Goal: Task Accomplishment & Management: Manage account settings

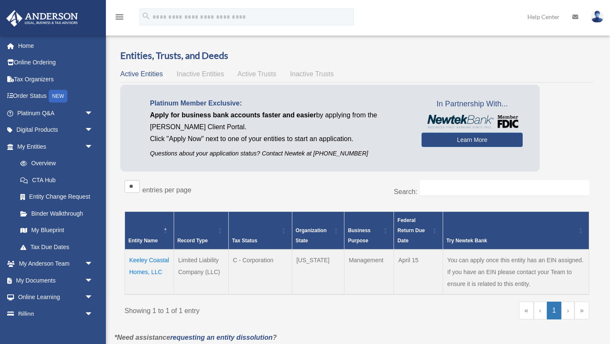
click at [156, 262] on td "Keeley Coastal Homes, LLC" at bounding box center [149, 272] width 49 height 45
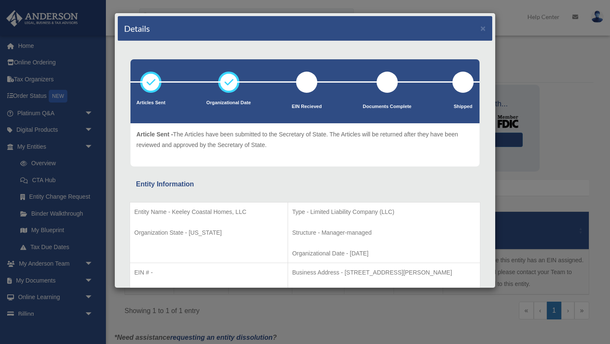
click at [6, 170] on div "Details × Articles Sent Organizational Date" at bounding box center [305, 172] width 610 height 344
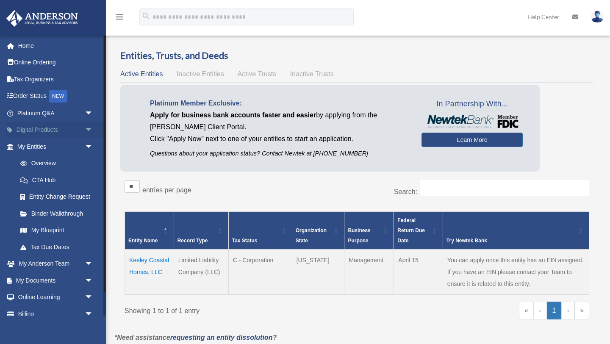
click at [39, 131] on link "Digital Products arrow_drop_down" at bounding box center [56, 130] width 100 height 17
click at [87, 128] on span "arrow_drop_down" at bounding box center [93, 130] width 17 height 17
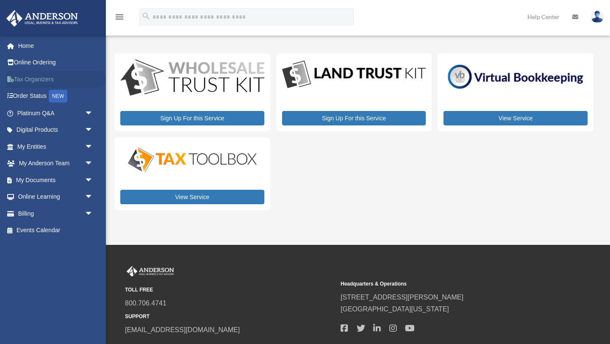
click at [24, 80] on link "Tax Organizers" at bounding box center [56, 79] width 100 height 17
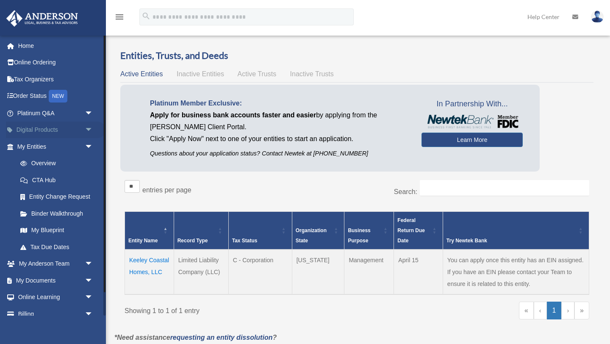
click at [46, 130] on link "Digital Products arrow_drop_down" at bounding box center [56, 130] width 100 height 17
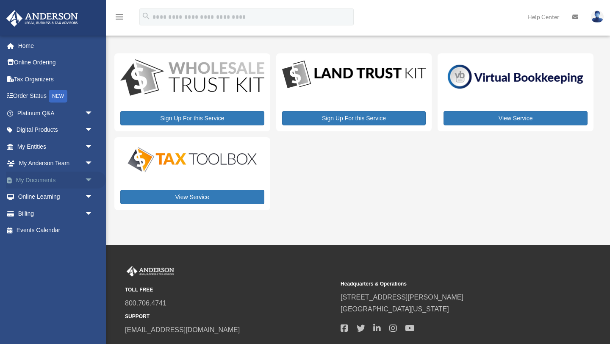
click at [42, 181] on link "My Documents arrow_drop_down" at bounding box center [56, 180] width 100 height 17
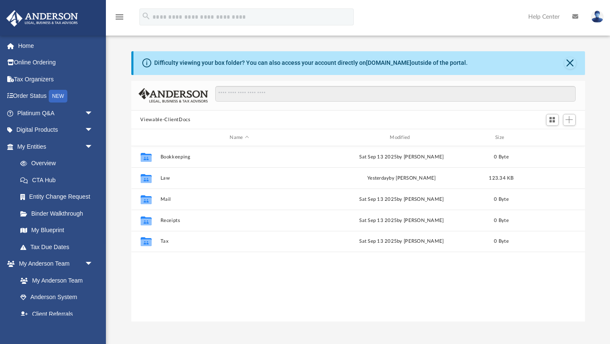
scroll to position [192, 454]
click at [571, 62] on button "Close" at bounding box center [571, 63] width 12 height 12
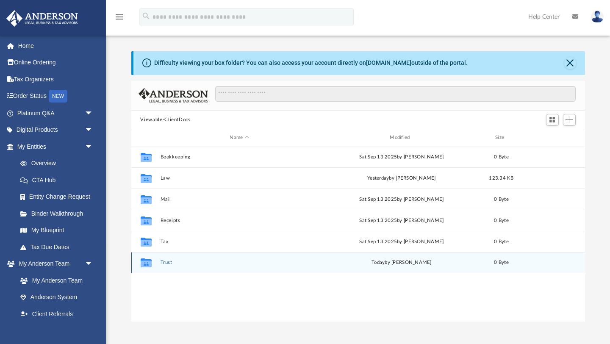
click at [169, 262] on button "Trust" at bounding box center [239, 263] width 159 height 6
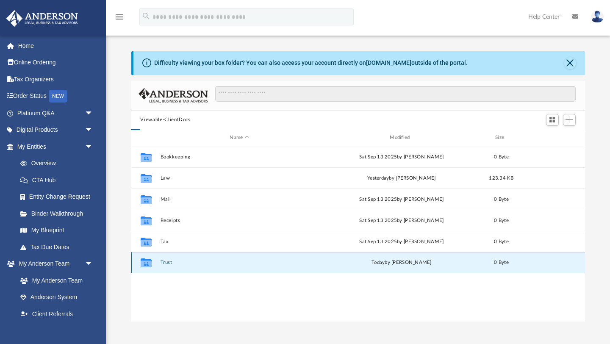
click at [169, 262] on button "Trust" at bounding box center [239, 263] width 159 height 6
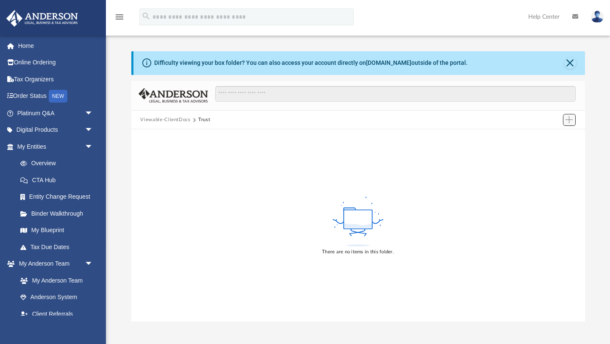
click at [574, 117] on button "Add" at bounding box center [569, 120] width 13 height 12
click at [553, 141] on li "Upload" at bounding box center [557, 136] width 27 height 9
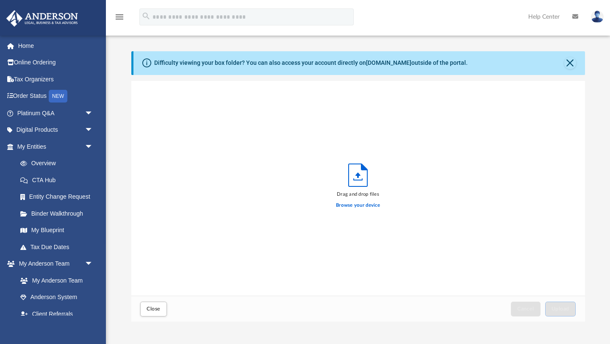
scroll to position [215, 454]
click at [347, 206] on label "Browse your device" at bounding box center [358, 206] width 44 height 8
click at [0, 0] on input "Browse your device" at bounding box center [0, 0] width 0 height 0
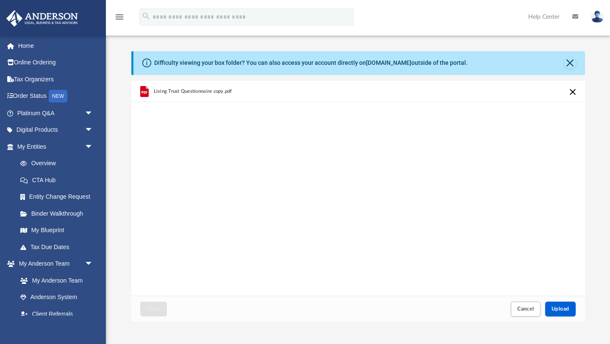
click at [488, 236] on div "Living Trust Questionnaire copy.pdf" at bounding box center [358, 188] width 454 height 215
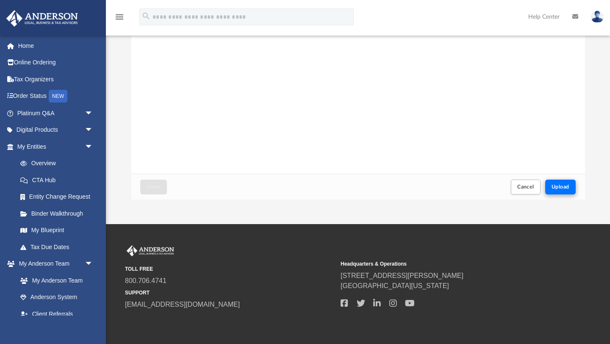
scroll to position [128, 0]
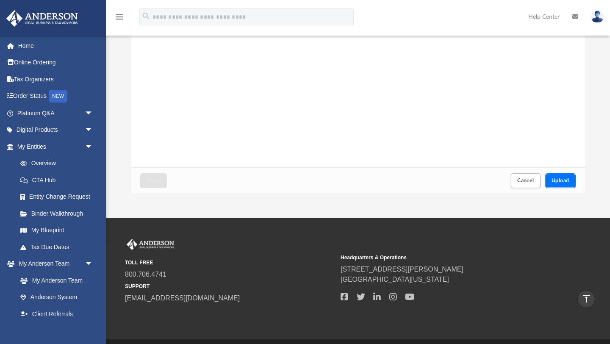
click at [559, 174] on button "Upload" at bounding box center [560, 180] width 31 height 15
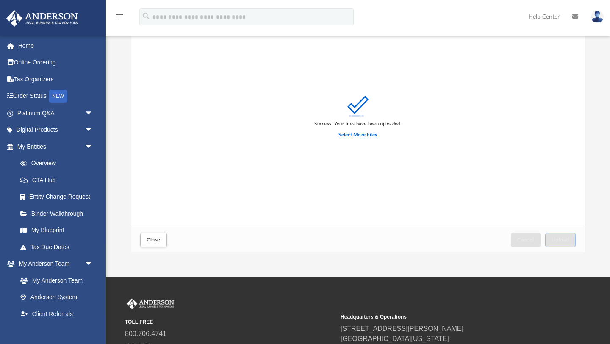
scroll to position [70, 0]
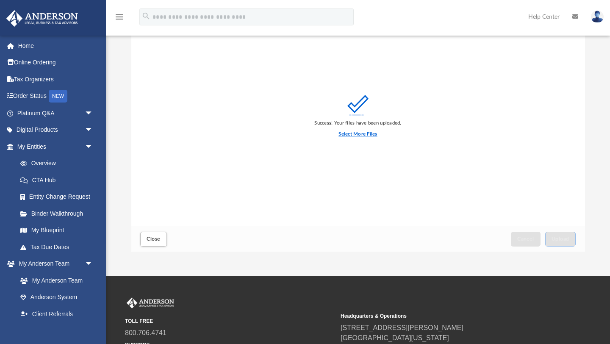
click at [346, 136] on label "Select More Files" at bounding box center [358, 135] width 39 height 8
click at [0, 0] on input "Select More Files" at bounding box center [0, 0] width 0 height 0
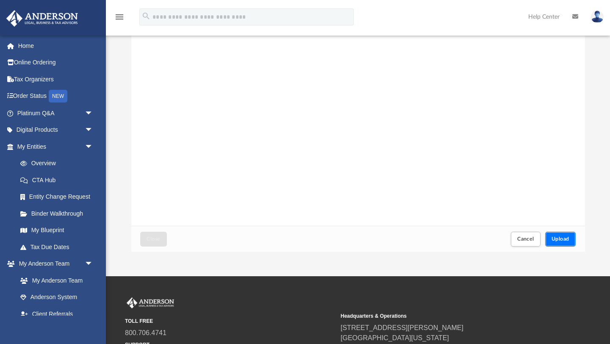
click at [560, 239] on span "Upload" at bounding box center [561, 238] width 18 height 5
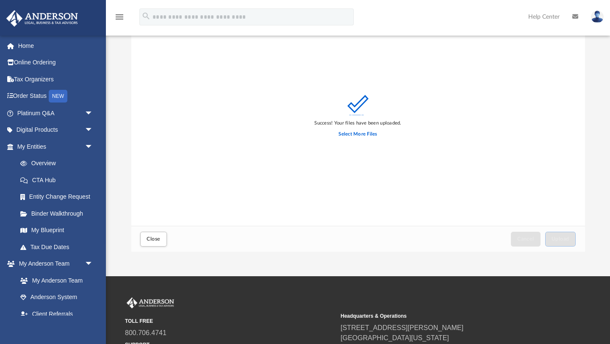
scroll to position [0, 0]
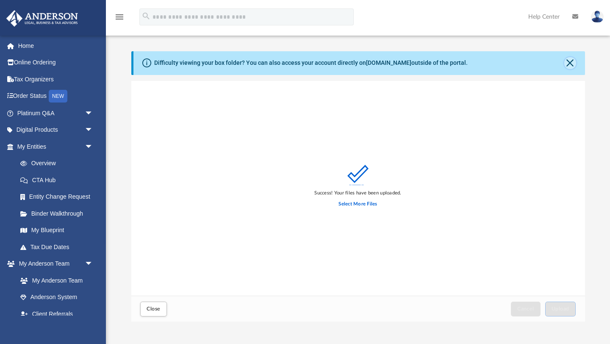
click at [574, 58] on button "Close" at bounding box center [571, 63] width 12 height 12
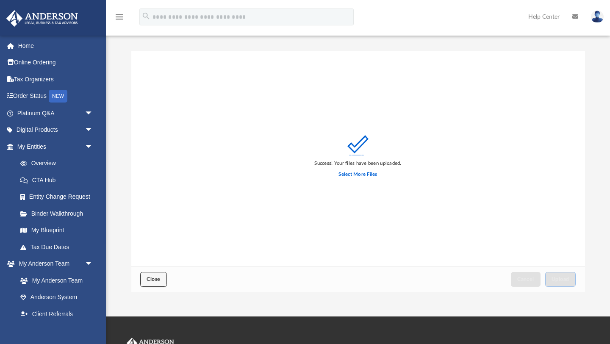
click at [155, 277] on span "Close" at bounding box center [154, 279] width 14 height 5
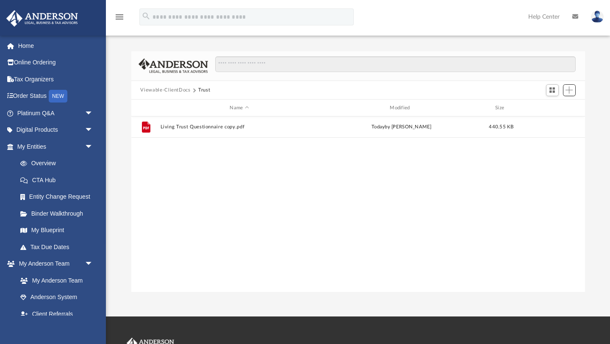
scroll to position [192, 454]
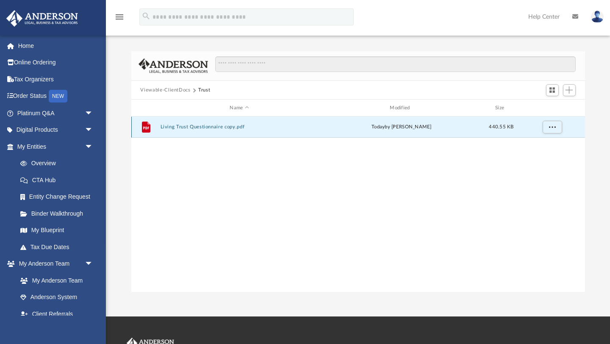
click at [200, 128] on button "Living Trust Questionnaire copy.pdf" at bounding box center [239, 128] width 159 height 6
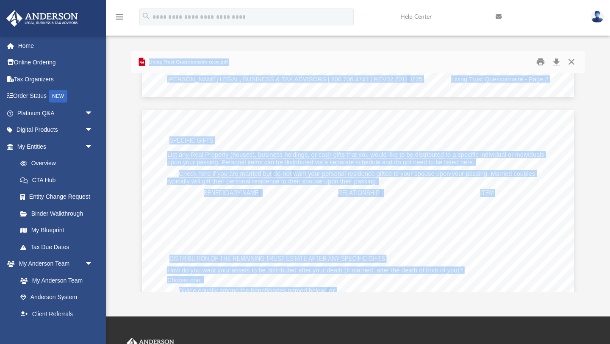
scroll to position [1116, 0]
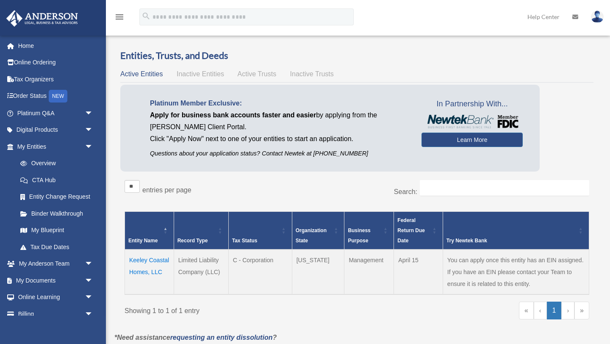
click at [149, 259] on td "Keeley Coastal Homes, LLC" at bounding box center [149, 272] width 49 height 45
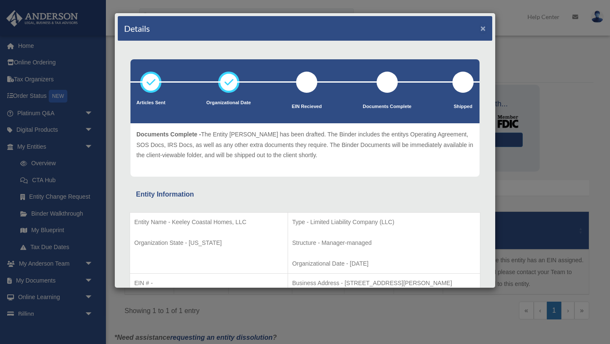
click at [485, 27] on button "×" at bounding box center [484, 28] width 6 height 9
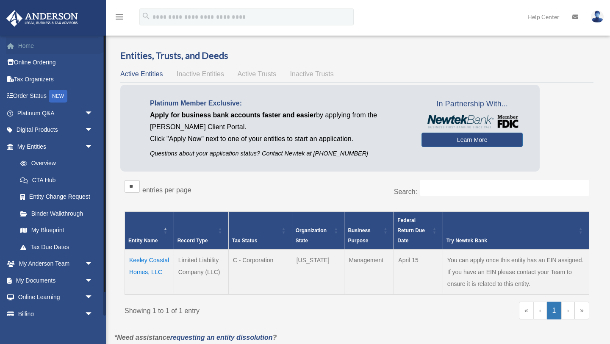
click at [39, 45] on link "Home" at bounding box center [56, 45] width 100 height 17
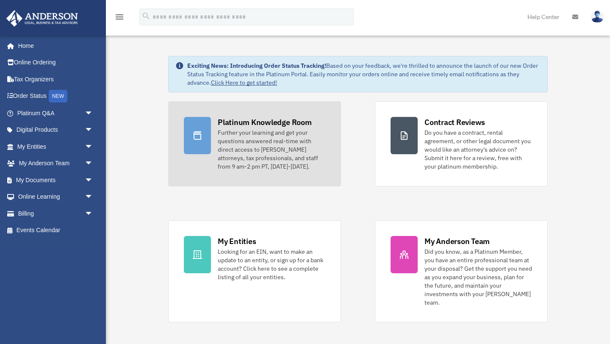
click at [271, 143] on div "Further your learning and get your questions answered real-time with direct acc…" at bounding box center [272, 149] width 108 height 42
